Goal: Navigation & Orientation: Find specific page/section

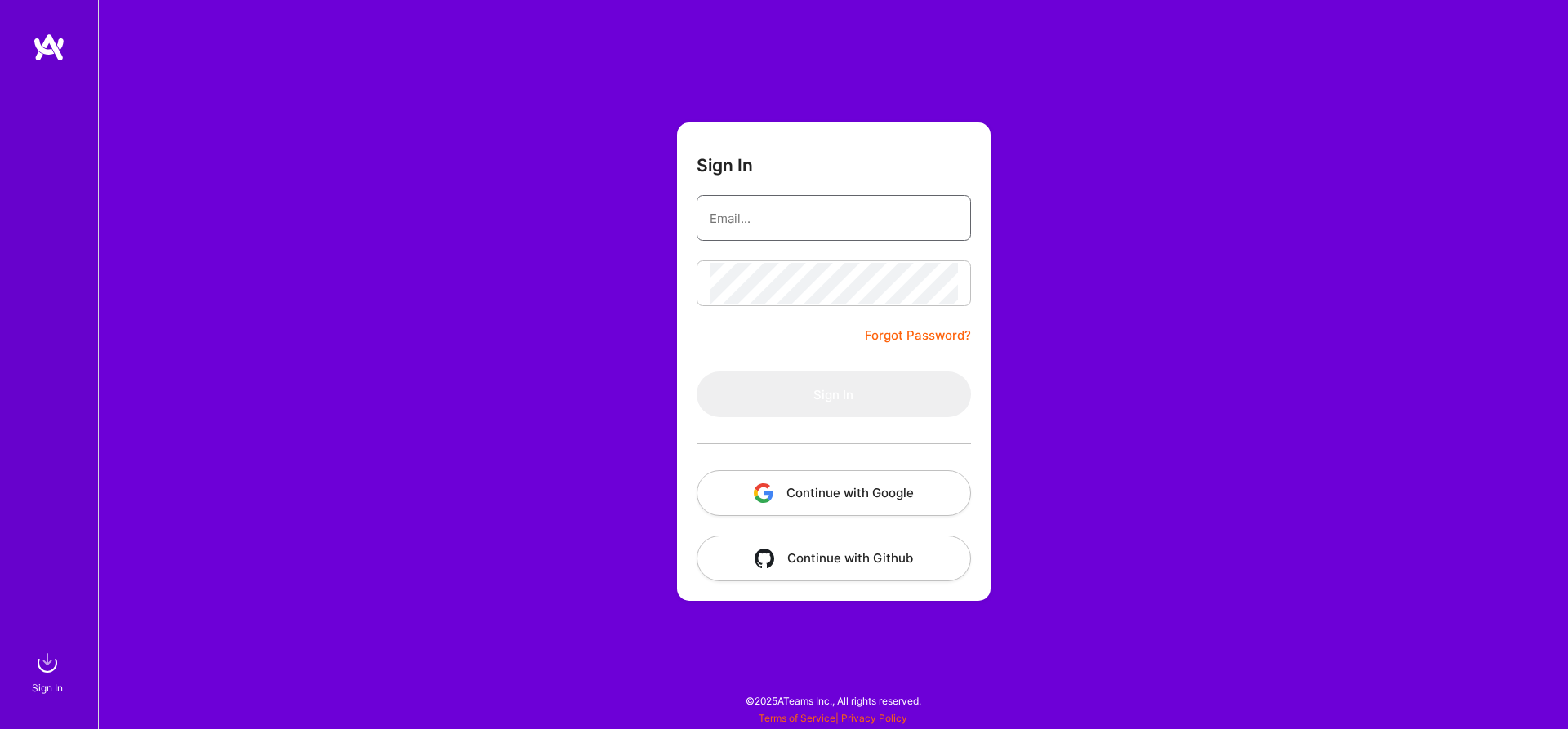
click at [784, 226] on input "email" at bounding box center [834, 217] width 249 height 41
type input "venkat.raghavan.saranathan@gmail.com"
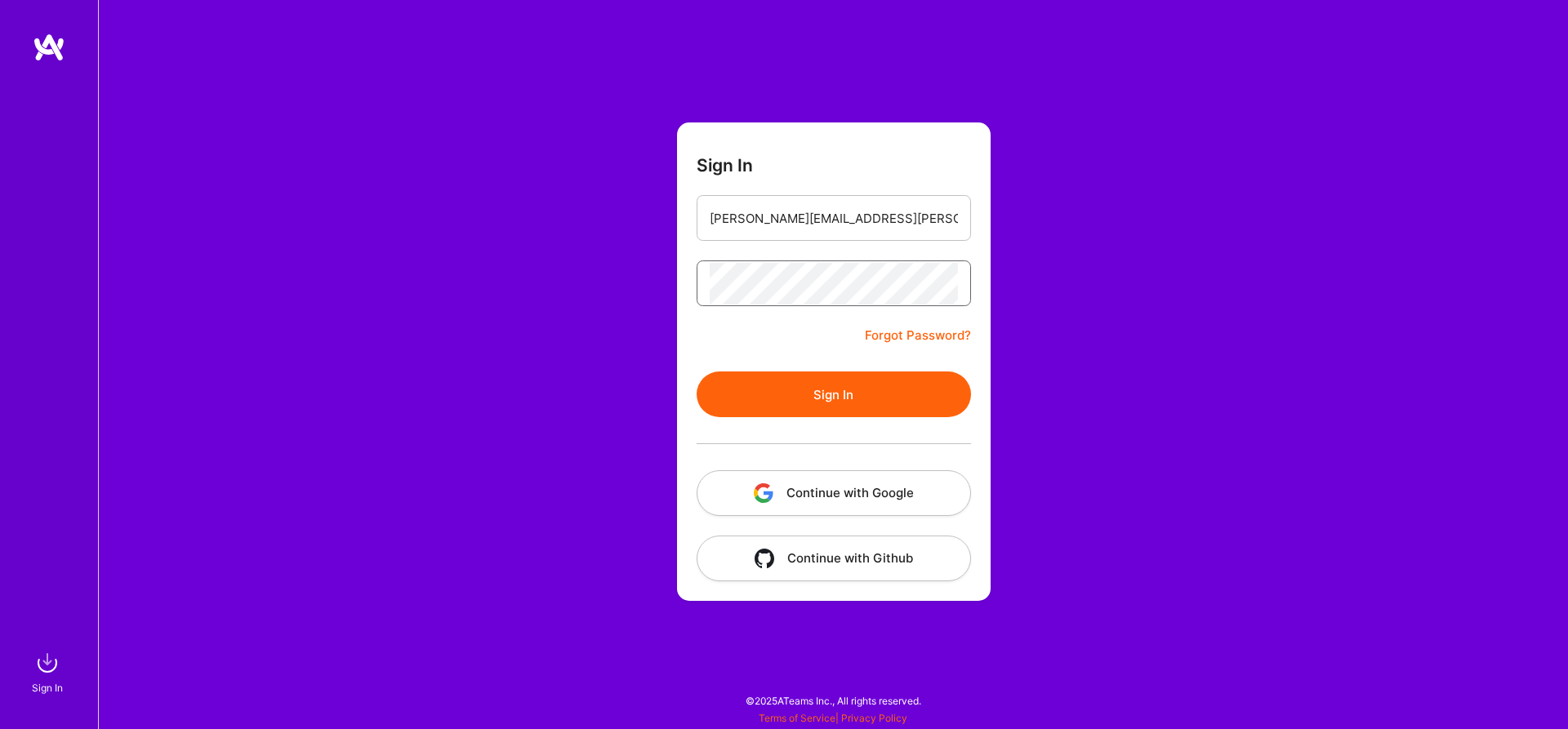
click at [696, 371] on button "Sign In" at bounding box center [833, 394] width 274 height 46
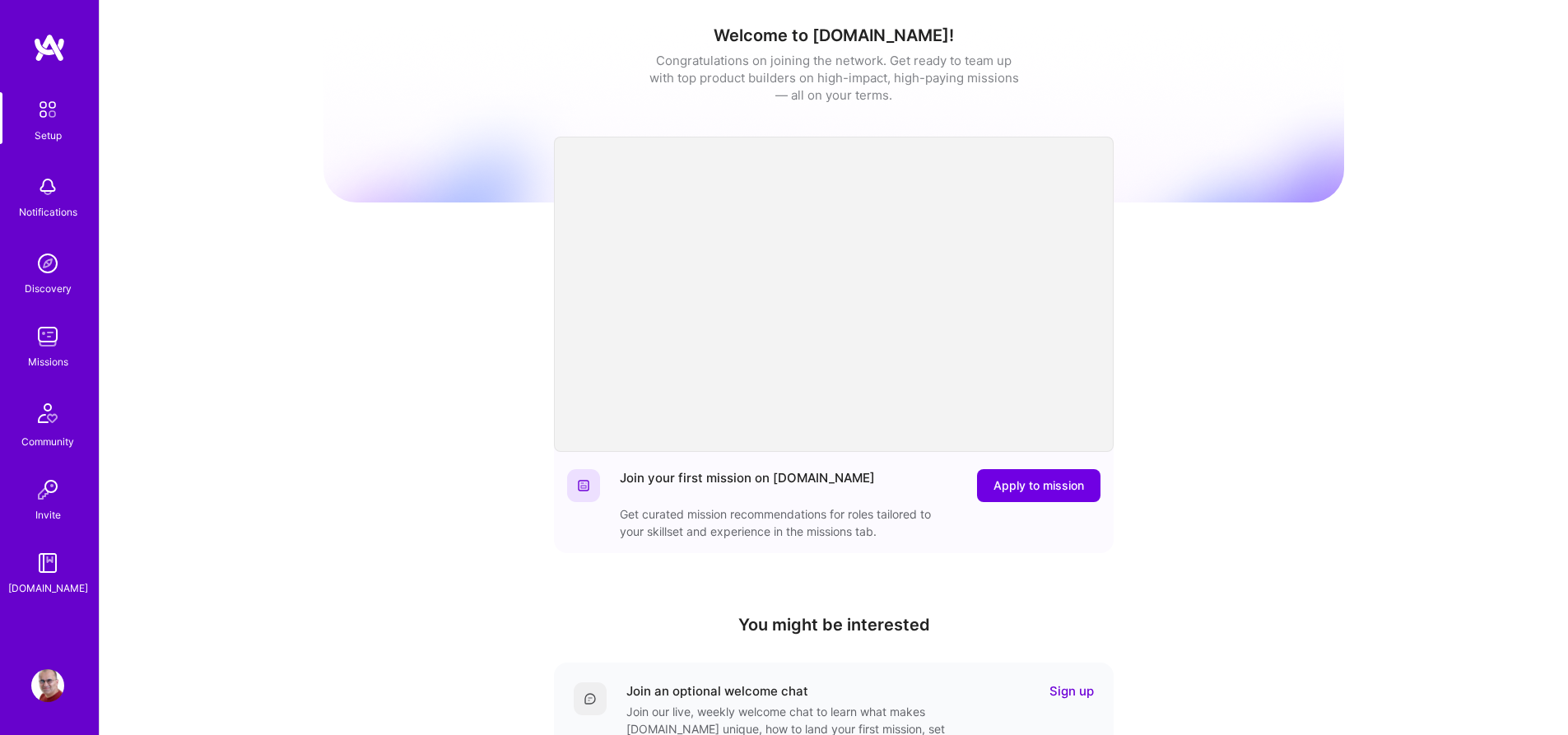
click at [56, 340] on img at bounding box center [48, 337] width 33 height 33
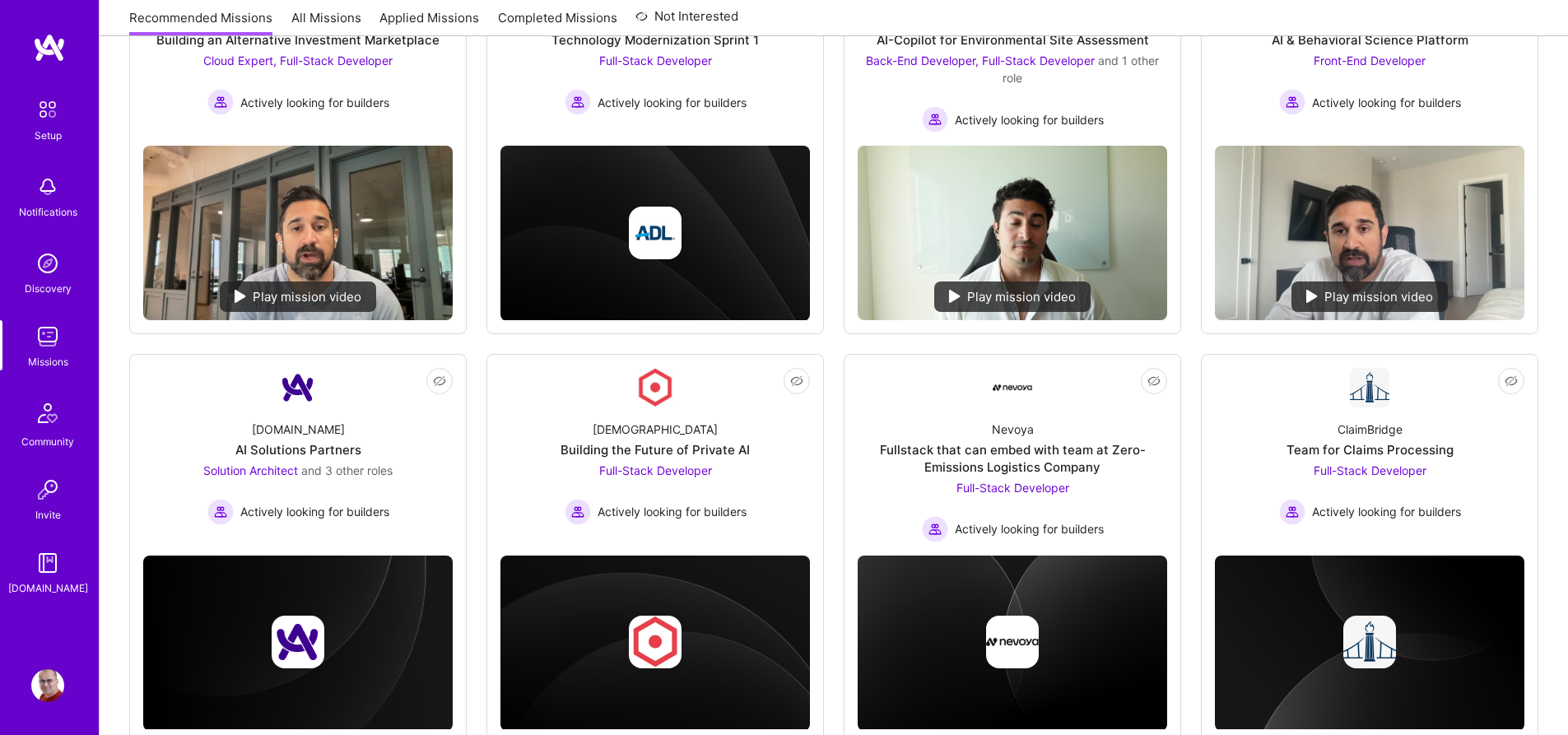
scroll to position [381, 0]
